Goal: Information Seeking & Learning: Find specific fact

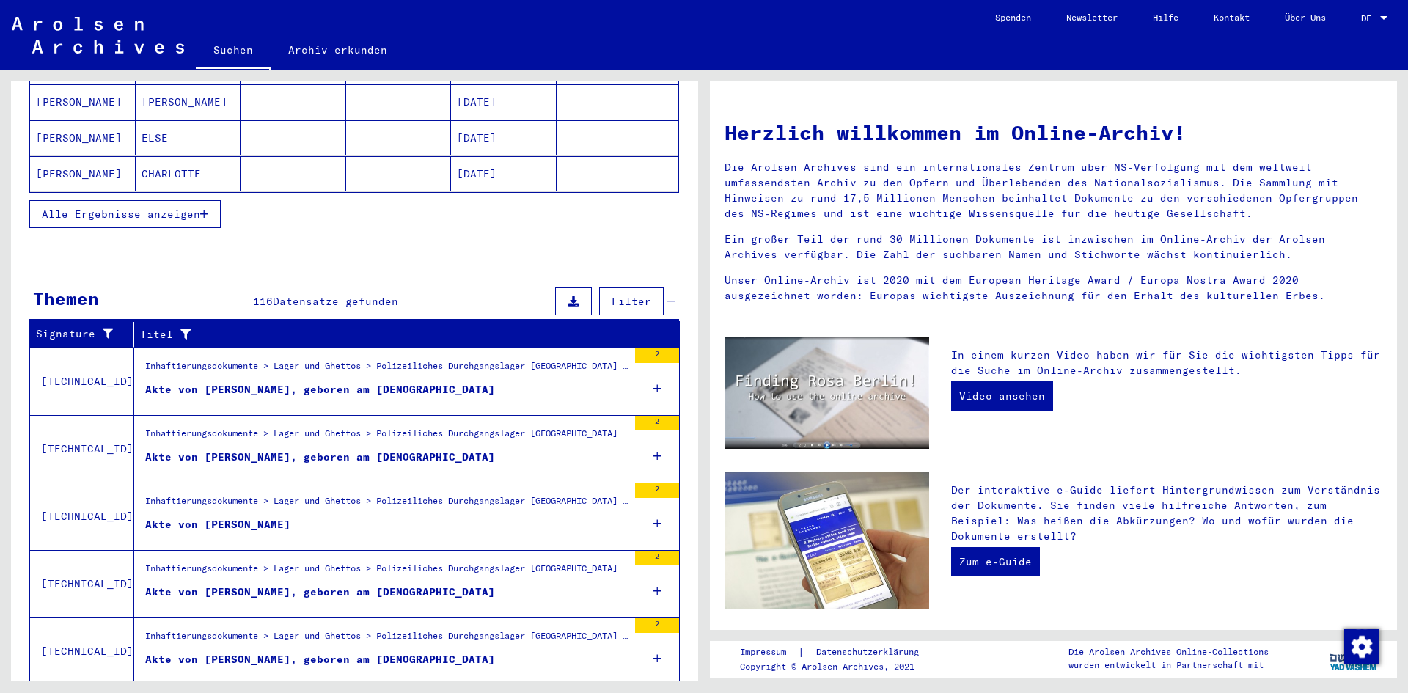
scroll to position [333, 0]
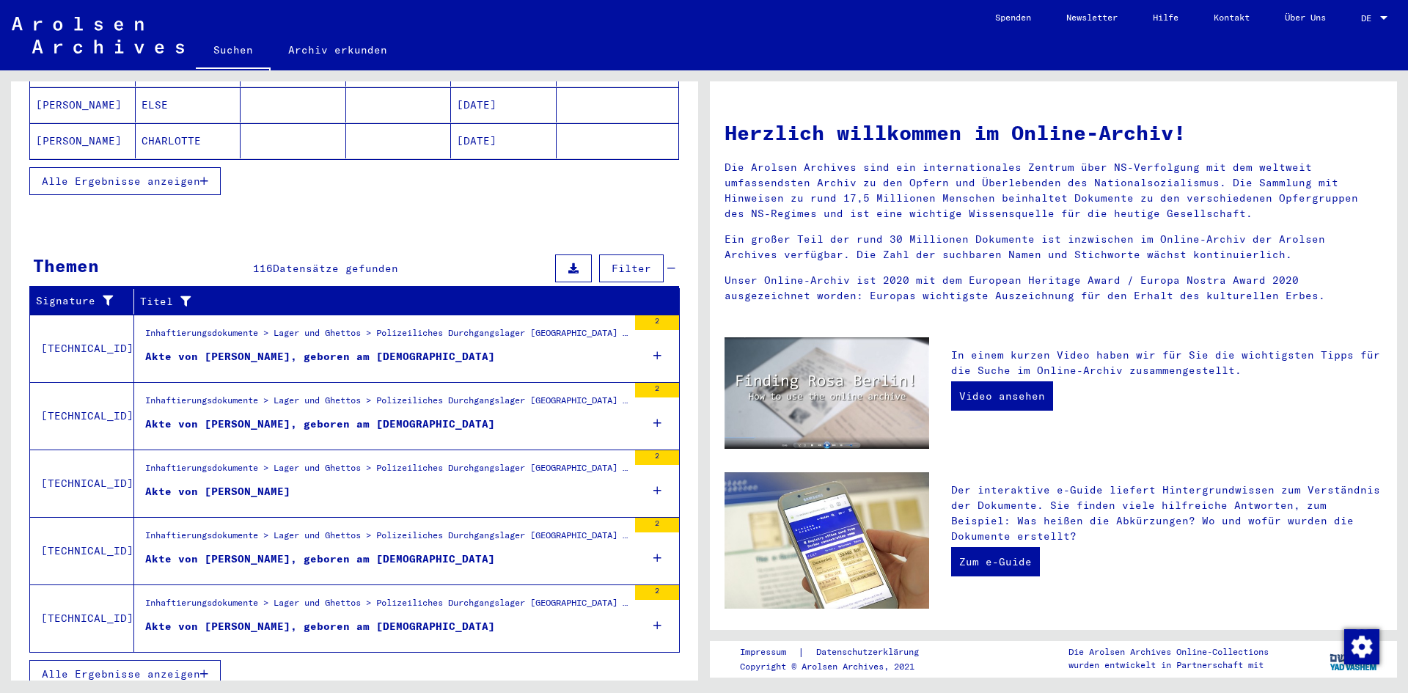
drag, startPoint x: 292, startPoint y: 608, endPoint x: 222, endPoint y: 606, distance: 69.7
click at [222, 619] on div "Akte von [PERSON_NAME], geboren am [DEMOGRAPHIC_DATA]" at bounding box center [320, 626] width 350 height 15
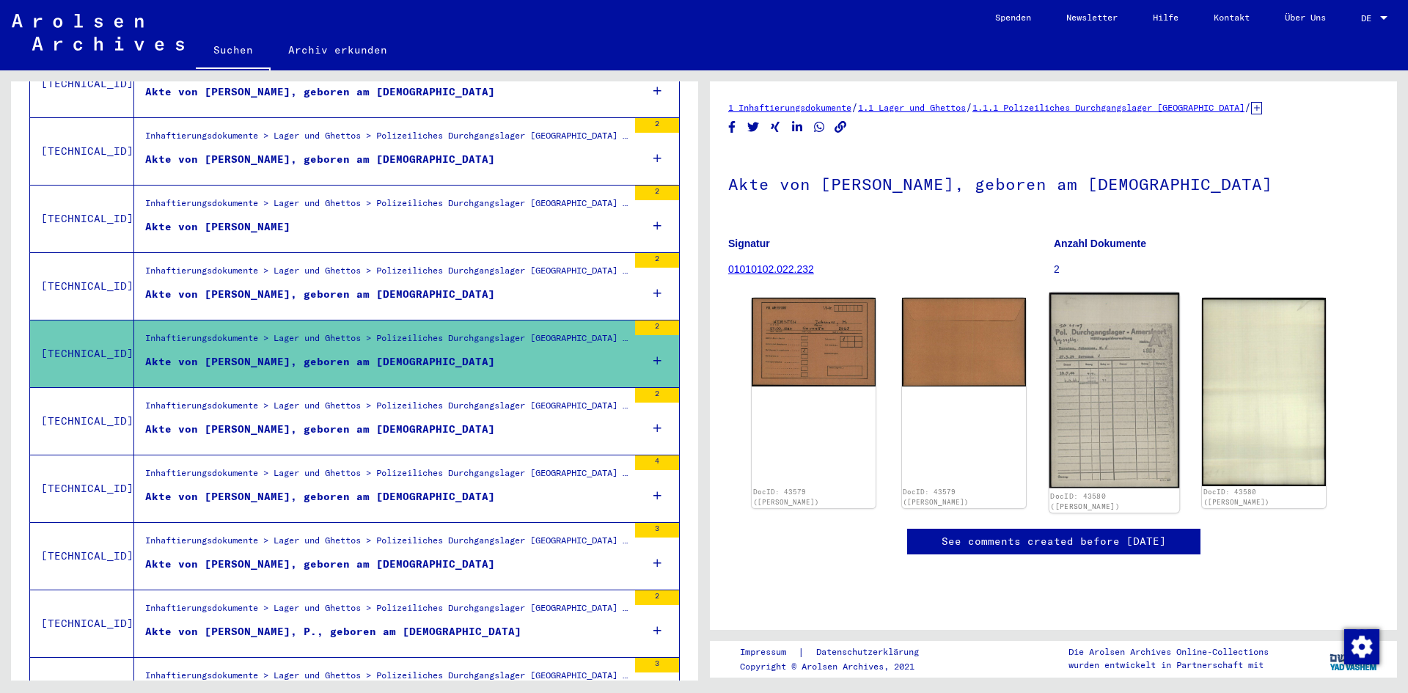
click at [1108, 398] on img at bounding box center [1114, 390] width 130 height 195
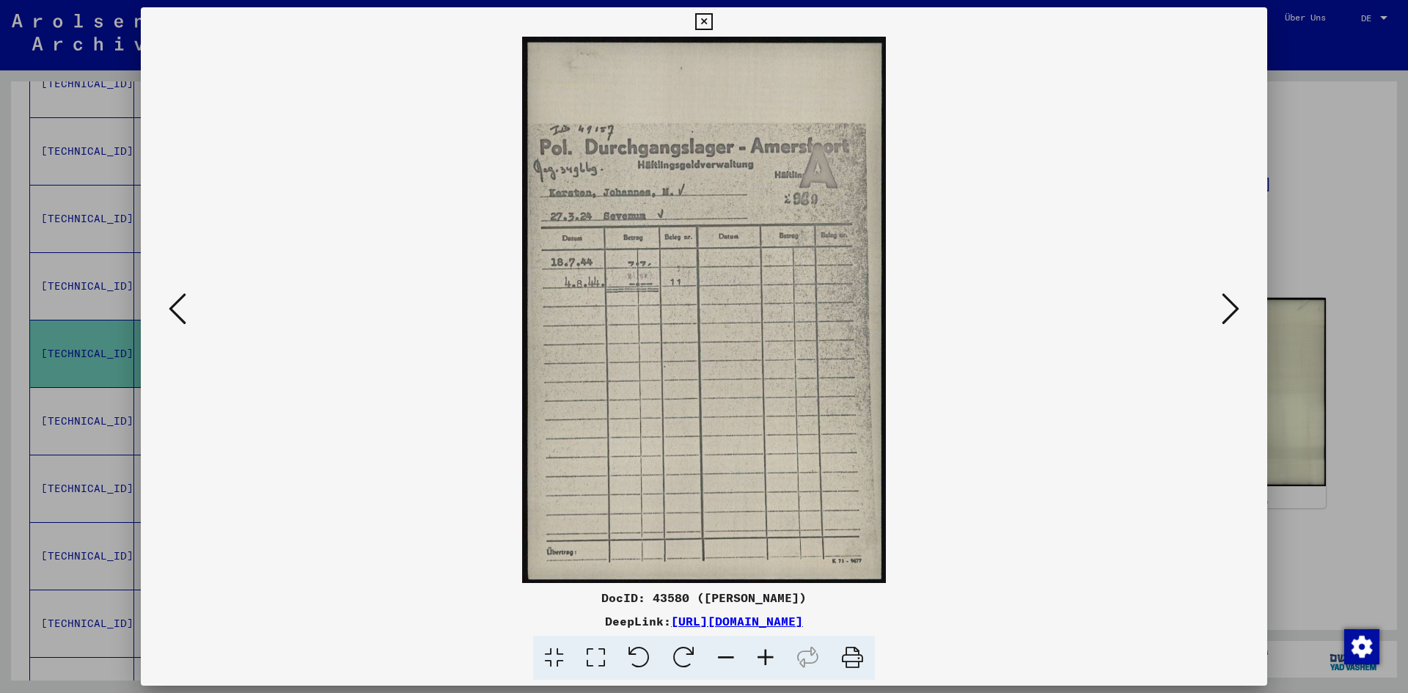
click at [1227, 300] on icon at bounding box center [1231, 308] width 18 height 35
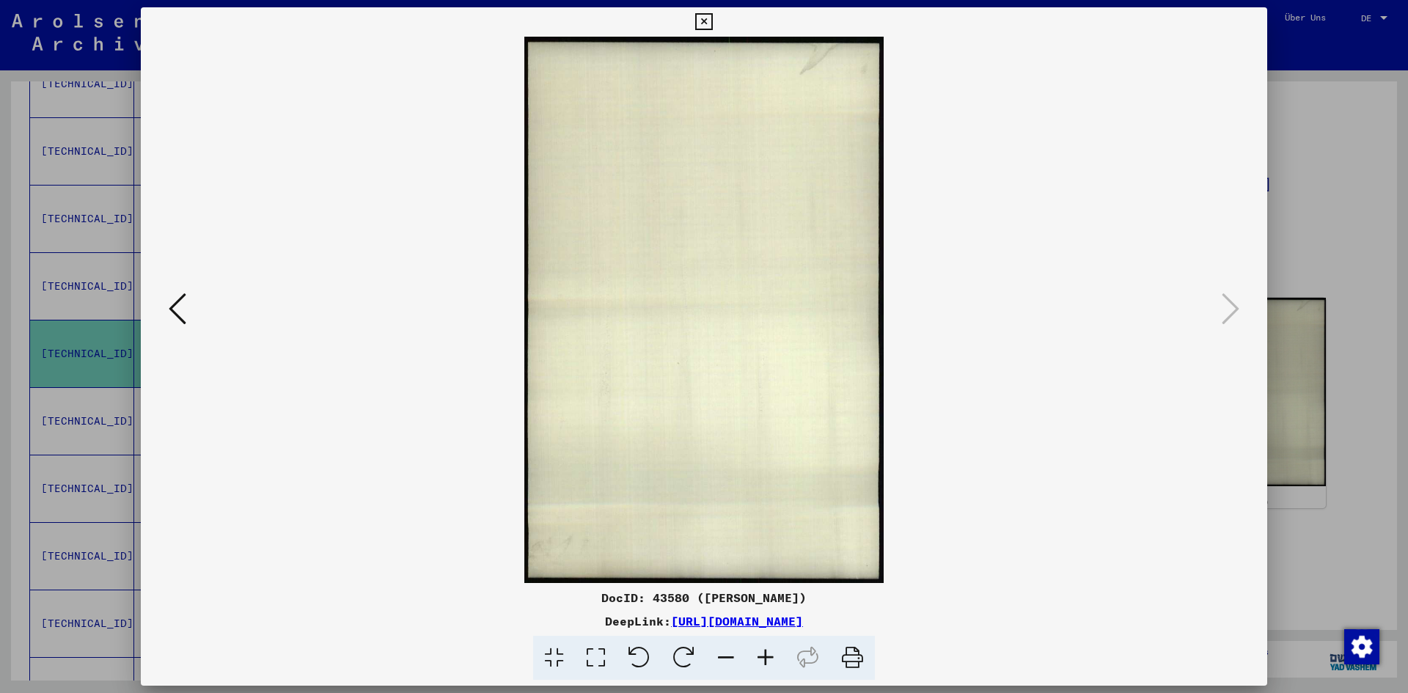
click at [177, 320] on icon at bounding box center [178, 308] width 18 height 35
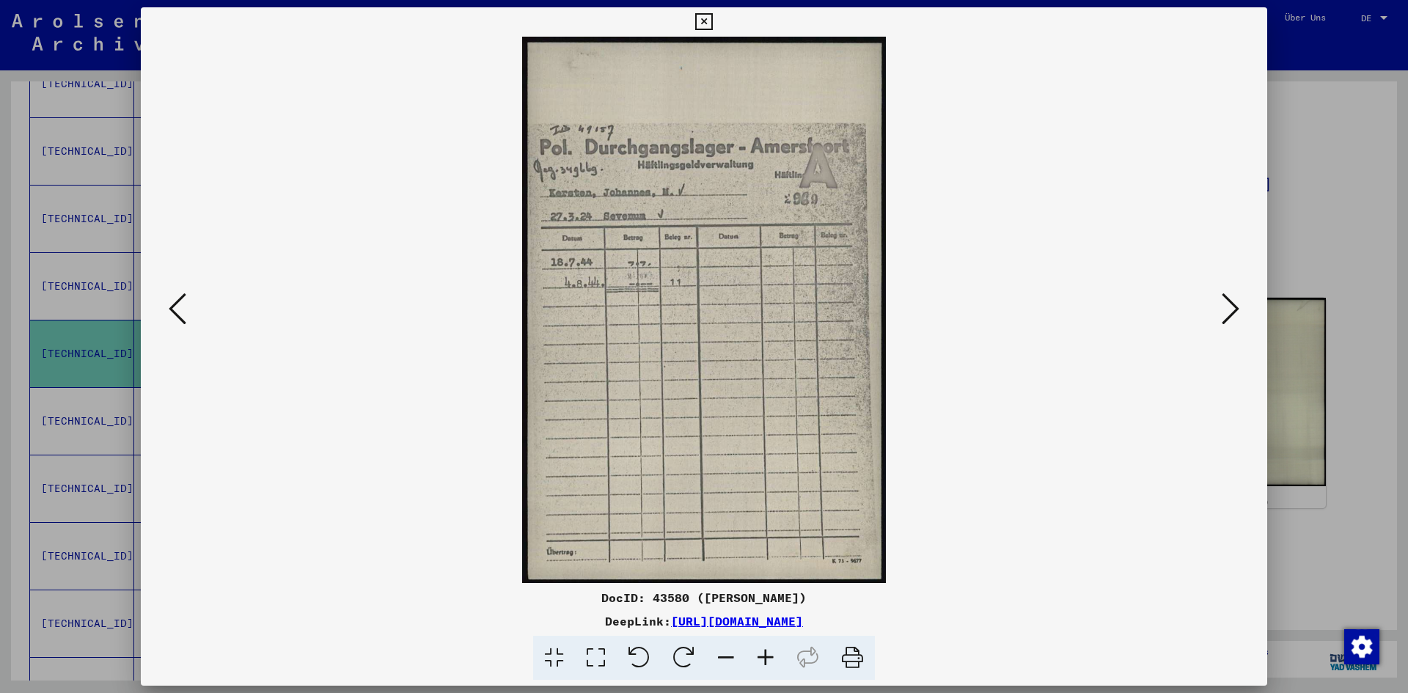
click at [177, 320] on icon at bounding box center [178, 308] width 18 height 35
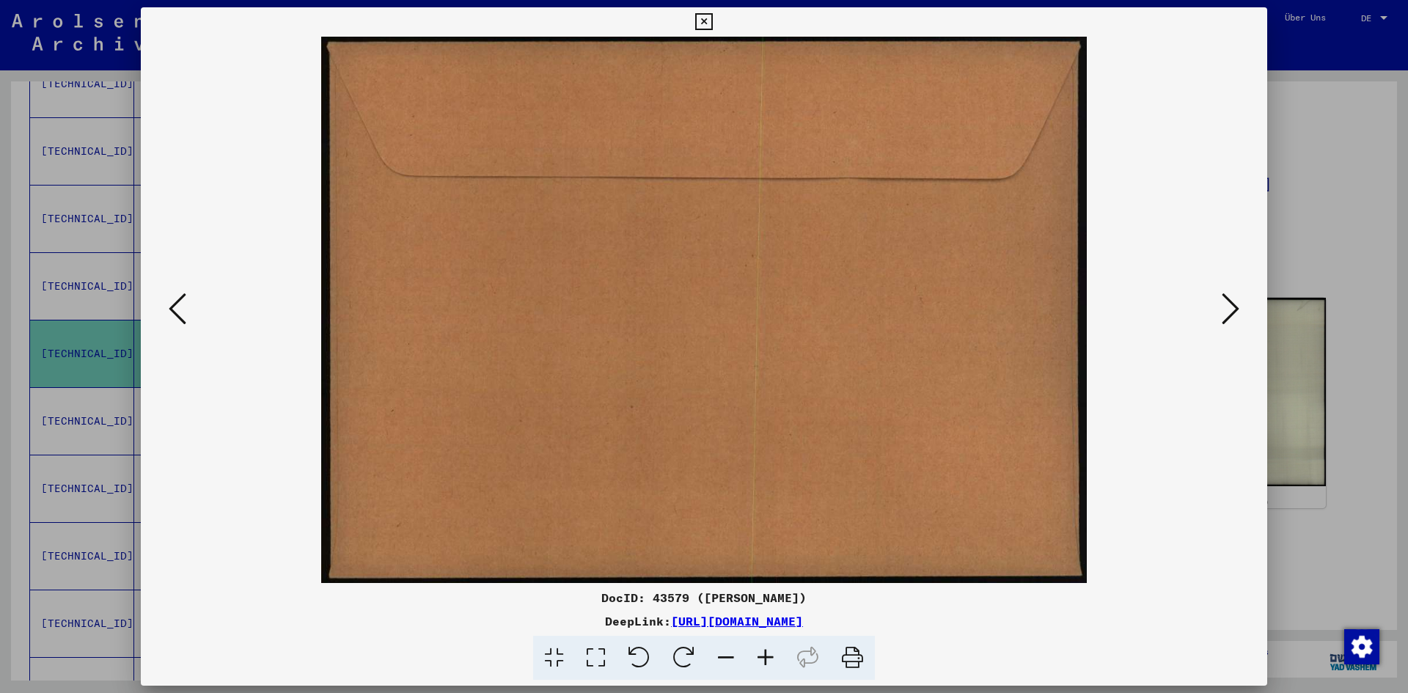
click at [177, 320] on icon at bounding box center [178, 308] width 18 height 35
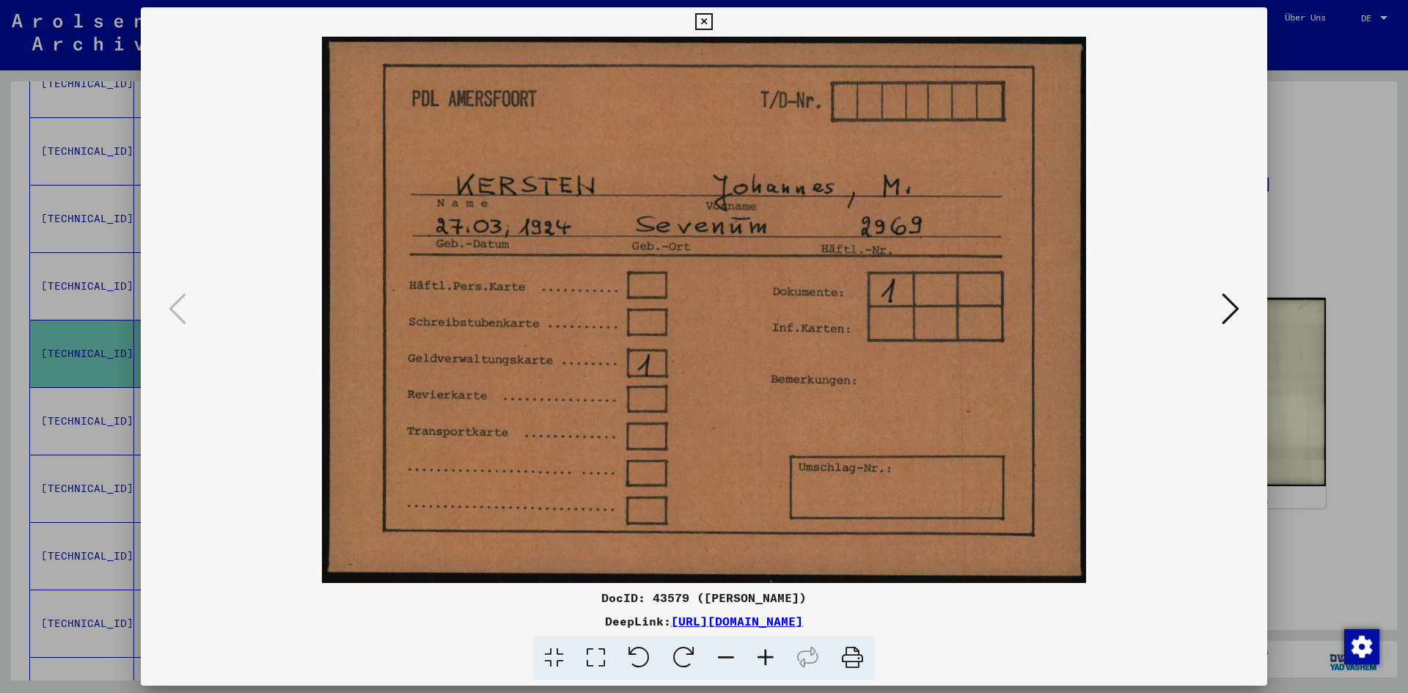
click at [705, 29] on icon at bounding box center [703, 22] width 17 height 18
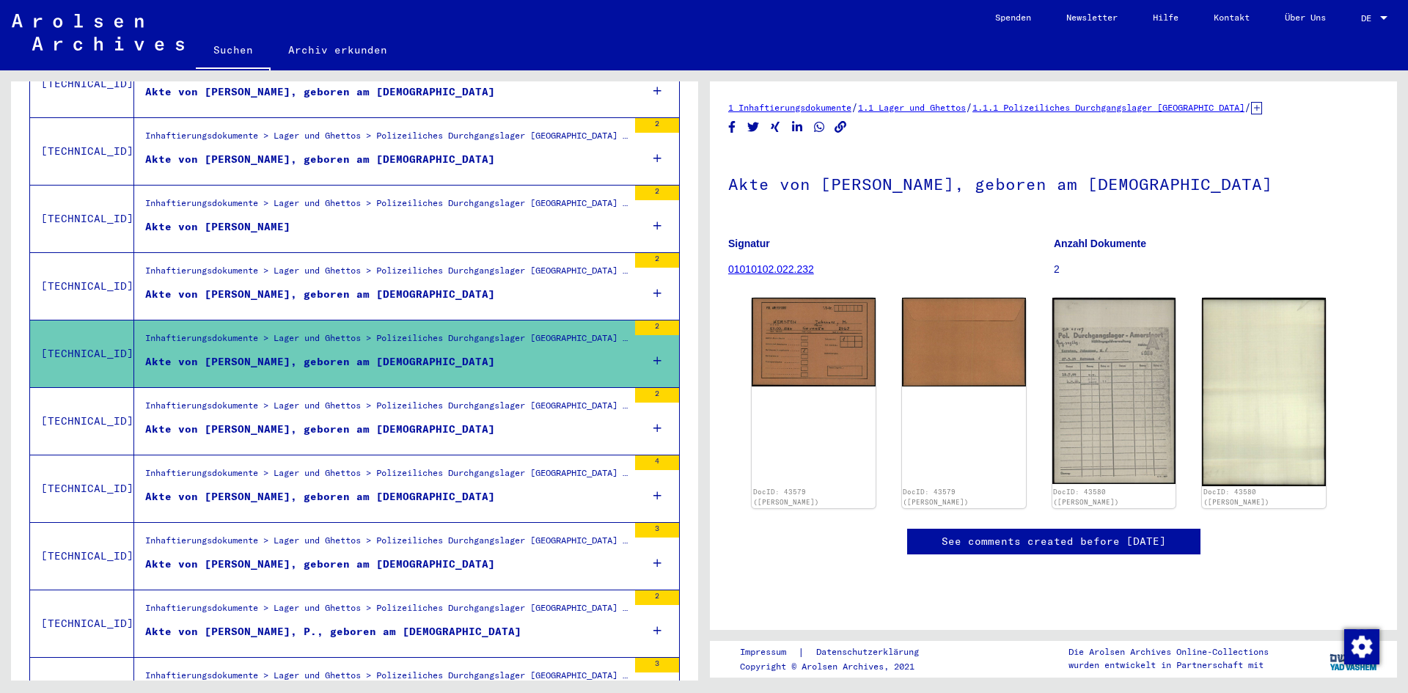
click at [463, 624] on figure "Akte von [PERSON_NAME], P., geboren am [DEMOGRAPHIC_DATA]" at bounding box center [386, 635] width 483 height 22
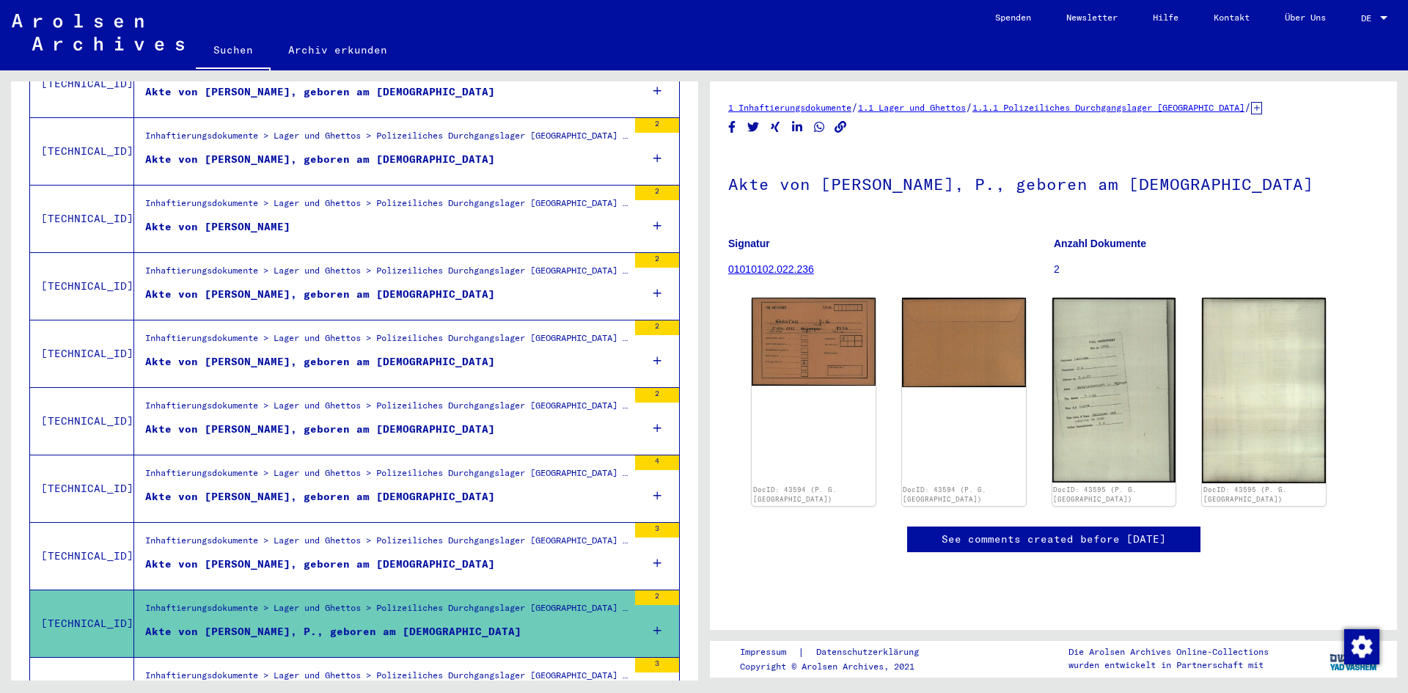
click at [533, 202] on figure "Inhaftierungsdokumente > Lager und Ghettos > Polizeiliches Durchgangslager [GEO…" at bounding box center [386, 208] width 483 height 22
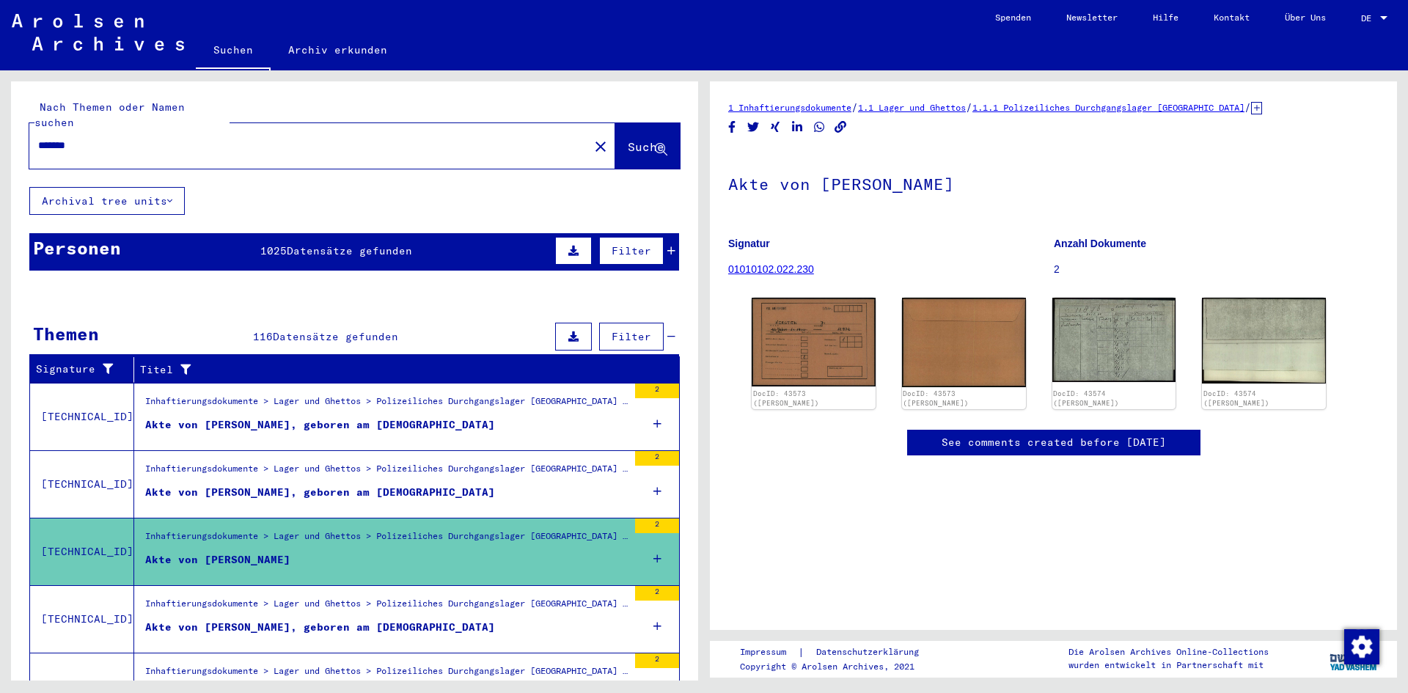
click at [268, 138] on input "*******" at bounding box center [309, 145] width 542 height 15
type input "**********"
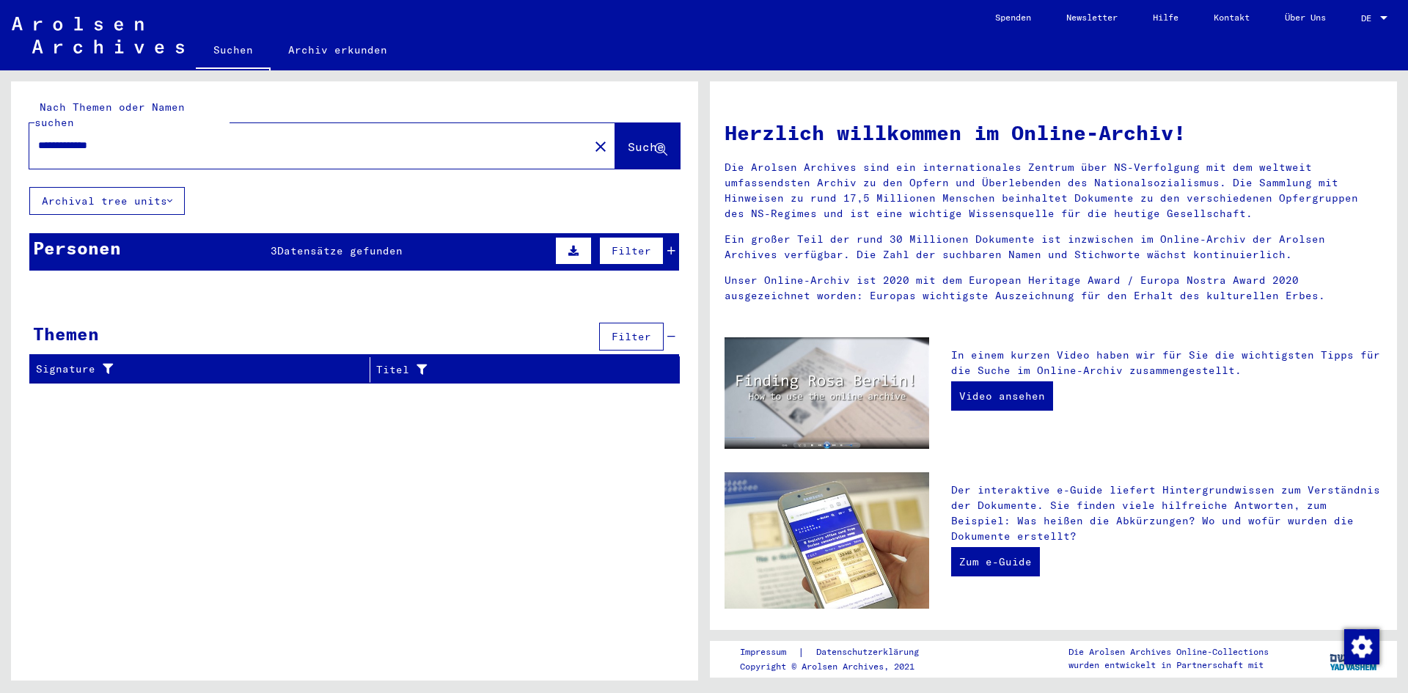
drag, startPoint x: 460, startPoint y: 241, endPoint x: 351, endPoint y: 247, distance: 109.5
click at [351, 247] on div "Personen 3 Datensätze gefunden Filter" at bounding box center [354, 251] width 650 height 37
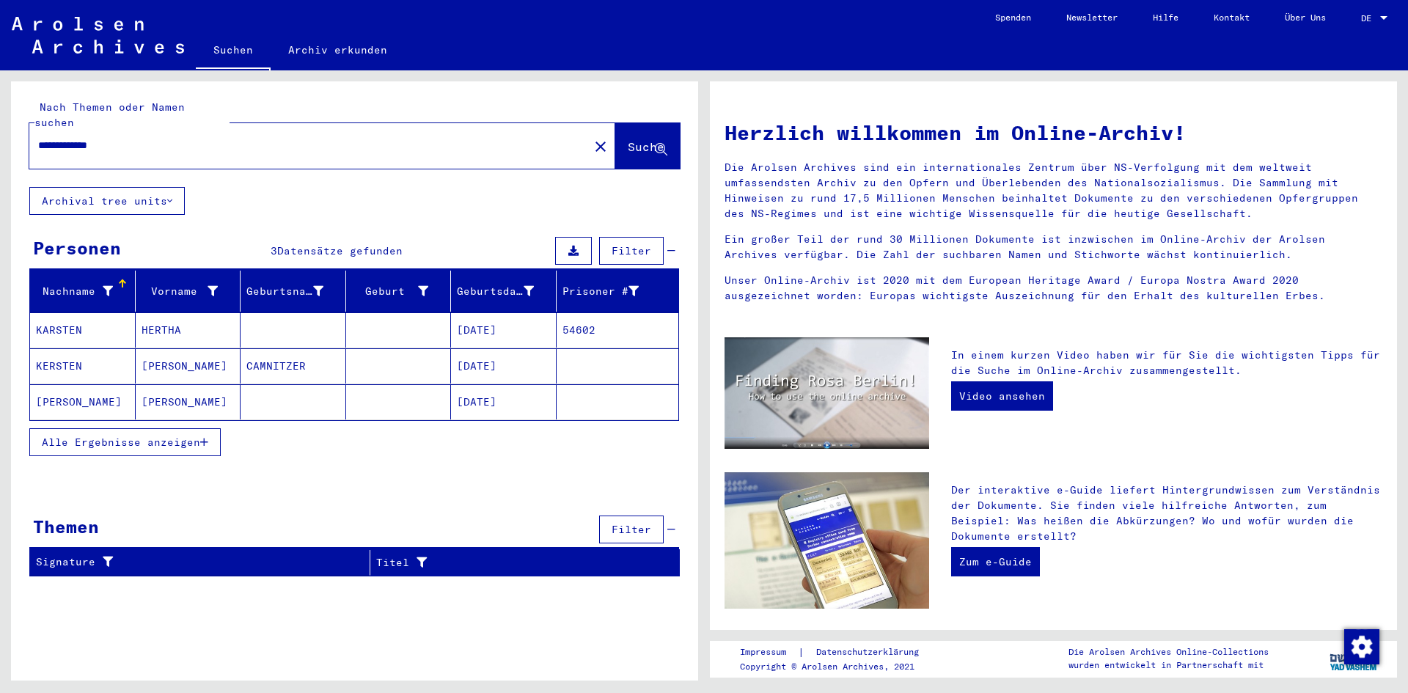
click at [326, 316] on mat-cell at bounding box center [294, 329] width 106 height 35
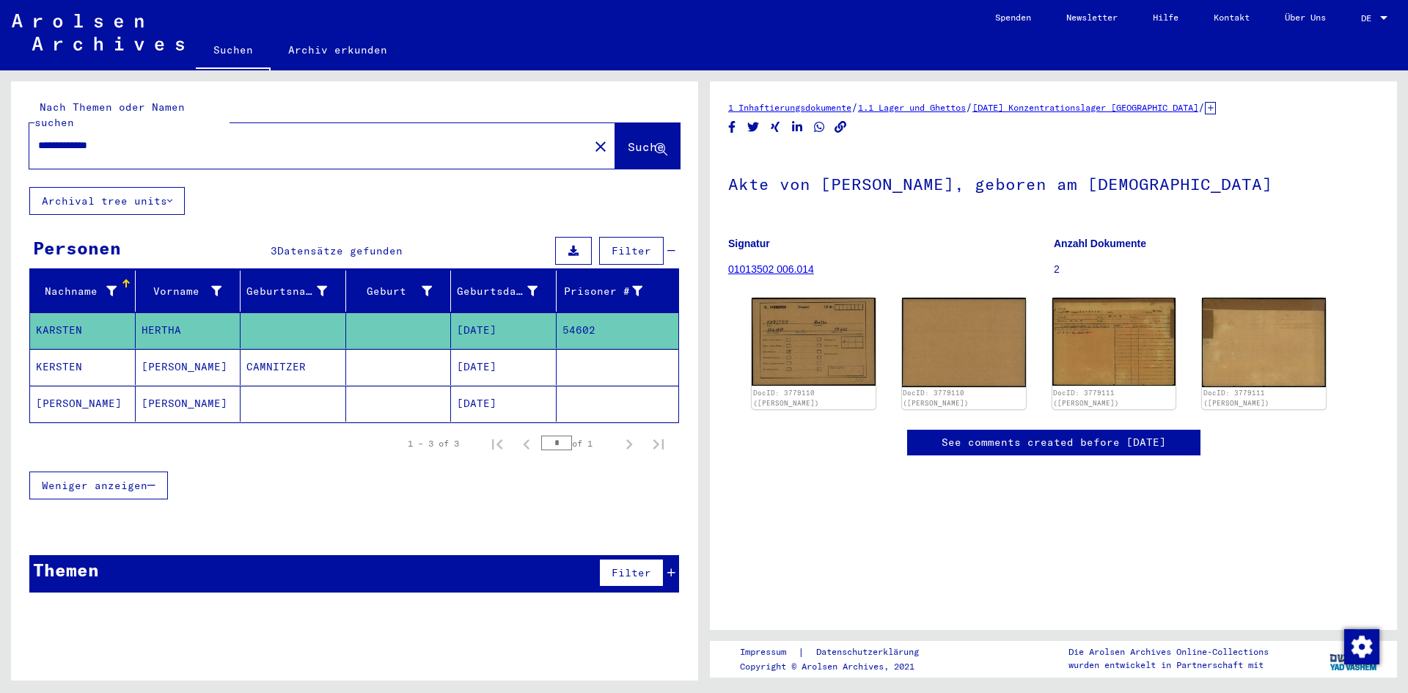
click at [325, 390] on mat-cell at bounding box center [294, 404] width 106 height 36
